Goal: Transaction & Acquisition: Book appointment/travel/reservation

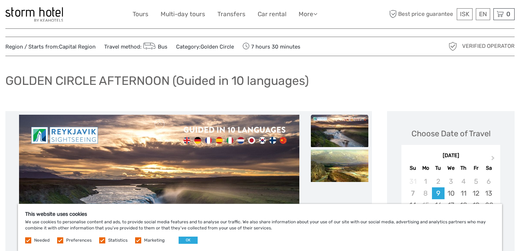
scroll to position [19, 0]
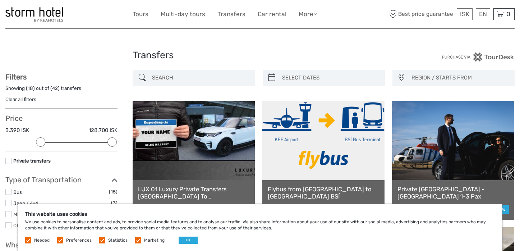
select select
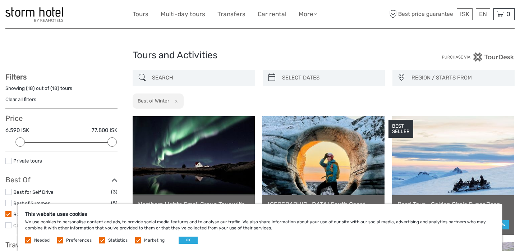
select select
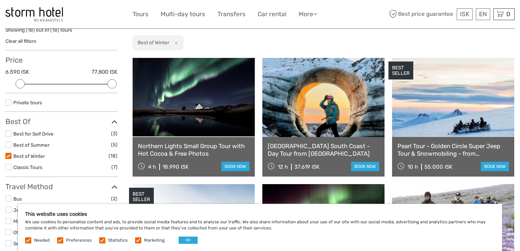
scroll to position [72, 0]
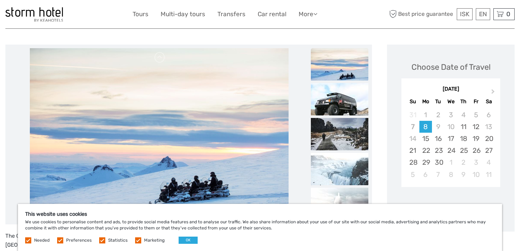
scroll to position [82, 0]
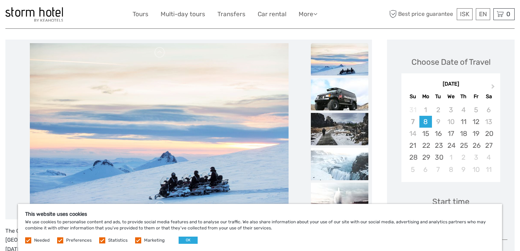
click at [327, 97] on img at bounding box center [339, 94] width 57 height 32
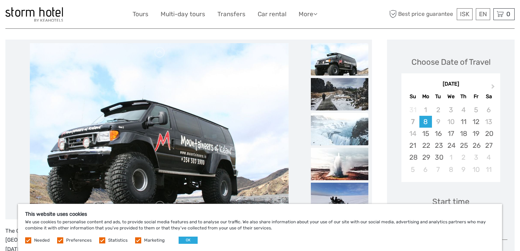
click at [327, 114] on img at bounding box center [339, 129] width 57 height 32
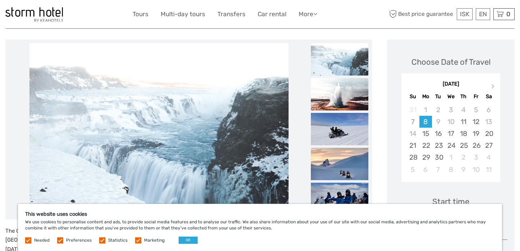
click at [330, 100] on img at bounding box center [339, 94] width 57 height 32
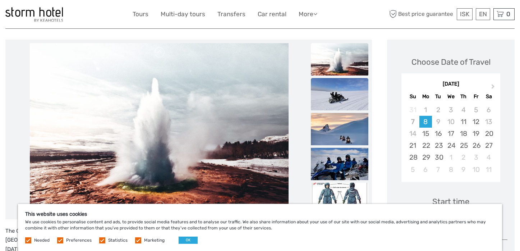
click at [330, 101] on img at bounding box center [339, 94] width 57 height 32
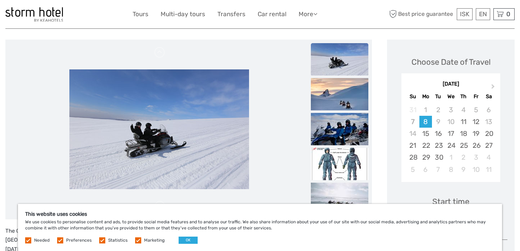
click at [330, 101] on img at bounding box center [339, 94] width 57 height 32
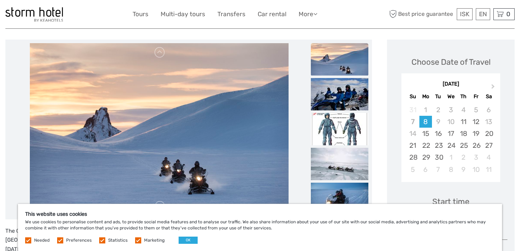
click at [330, 101] on img at bounding box center [339, 94] width 57 height 32
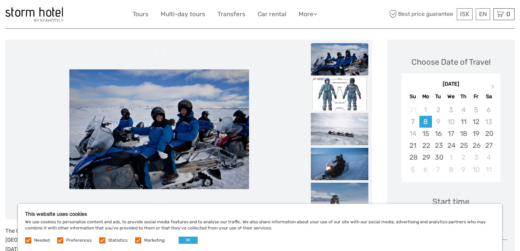
click at [330, 101] on img at bounding box center [339, 94] width 57 height 32
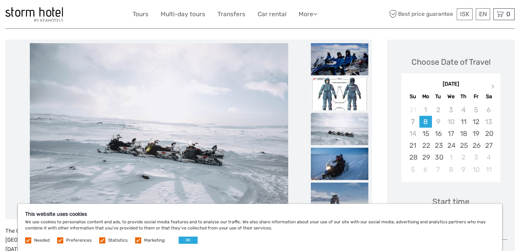
click at [331, 125] on img at bounding box center [339, 128] width 57 height 32
click at [338, 193] on img at bounding box center [339, 198] width 57 height 32
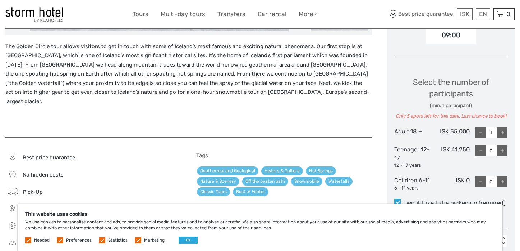
scroll to position [261, 0]
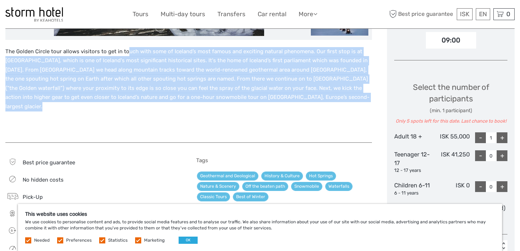
drag, startPoint x: 125, startPoint y: 51, endPoint x: 290, endPoint y: 103, distance: 172.6
click at [290, 103] on div "The Golden Circle tour allows visitors to get in touch with some of Iceland’s m…" at bounding box center [188, 91] width 367 height 88
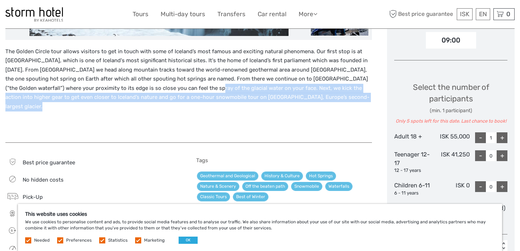
drag, startPoint x: 166, startPoint y: 90, endPoint x: 313, endPoint y: 103, distance: 148.0
click at [313, 103] on div "The Golden Circle tour allows visitors to get in touch with some of Iceland’s m…" at bounding box center [188, 91] width 367 height 88
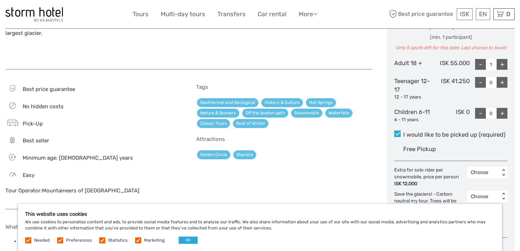
scroll to position [337, 0]
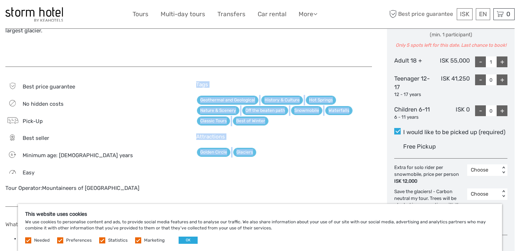
drag, startPoint x: 197, startPoint y: 75, endPoint x: 275, endPoint y: 144, distance: 104.4
click at [275, 144] on div "Tags Geothermal and Geological History & Culture Hot Springs Nature & Scenery O…" at bounding box center [284, 140] width 176 height 118
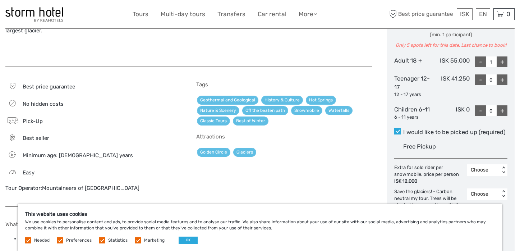
click at [275, 147] on div "Golden Circle Glaciers" at bounding box center [284, 152] width 176 height 10
drag, startPoint x: 275, startPoint y: 144, endPoint x: 282, endPoint y: 149, distance: 9.0
click at [282, 149] on div "Tags Geothermal and Geological History & Culture Hot Springs Nature & Scenery O…" at bounding box center [284, 140] width 176 height 118
drag, startPoint x: 282, startPoint y: 149, endPoint x: 270, endPoint y: 145, distance: 13.4
click at [270, 145] on div "Tags Geothermal and Geological History & Culture Hot Springs Nature & Scenery O…" at bounding box center [284, 140] width 176 height 118
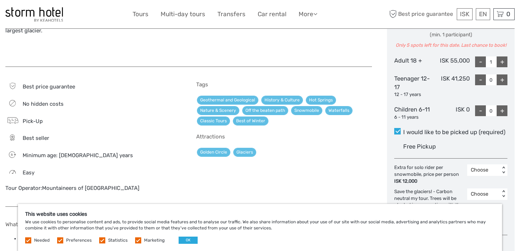
click at [270, 147] on div "Golden Circle Glaciers" at bounding box center [284, 152] width 176 height 10
click at [150, 167] on div "Easy" at bounding box center [93, 172] width 176 height 10
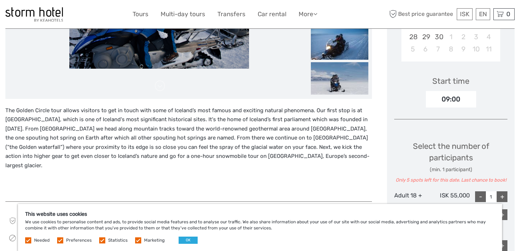
scroll to position [201, 0]
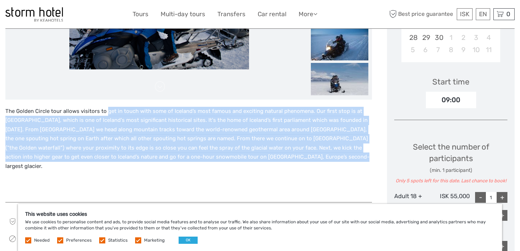
drag, startPoint x: 106, startPoint y: 109, endPoint x: 285, endPoint y: 160, distance: 186.2
click at [285, 160] on p "The Golden Circle tour allows visitors to get in touch with some of Iceland’s m…" at bounding box center [188, 139] width 367 height 64
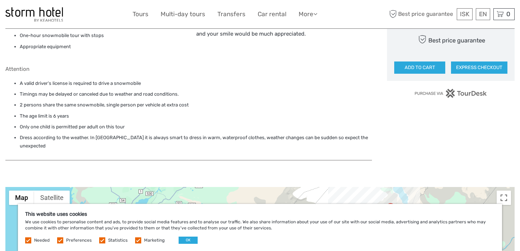
scroll to position [508, 0]
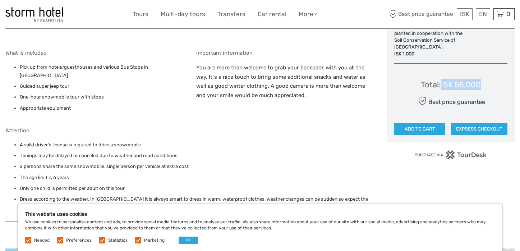
drag, startPoint x: 442, startPoint y: 84, endPoint x: 508, endPoint y: 83, distance: 65.8
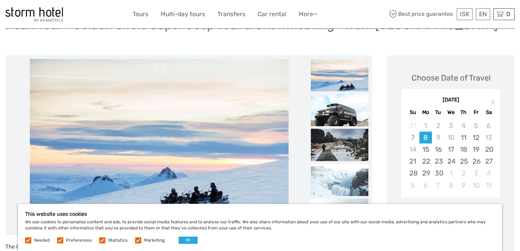
scroll to position [0, 0]
